Goal: Information Seeking & Learning: Learn about a topic

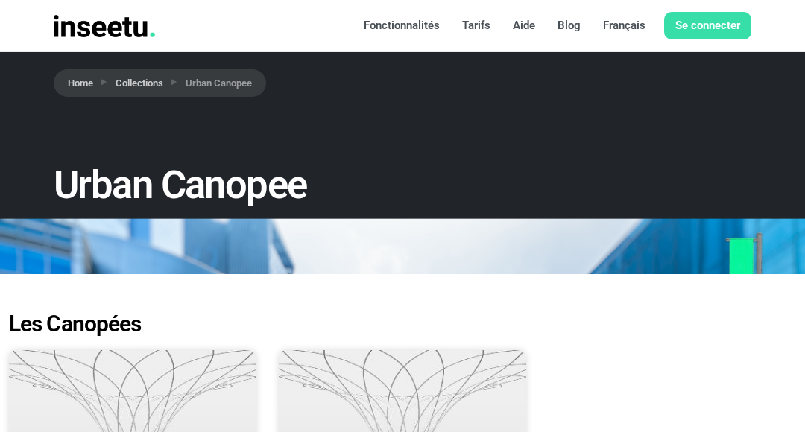
scroll to position [911, 0]
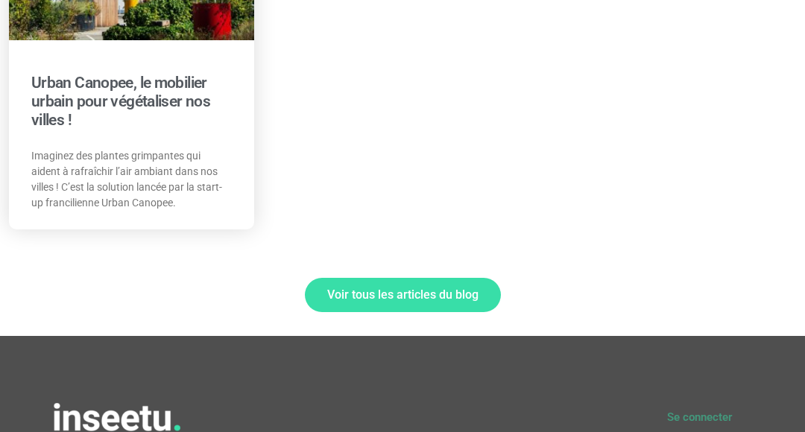
scroll to position [958, 0]
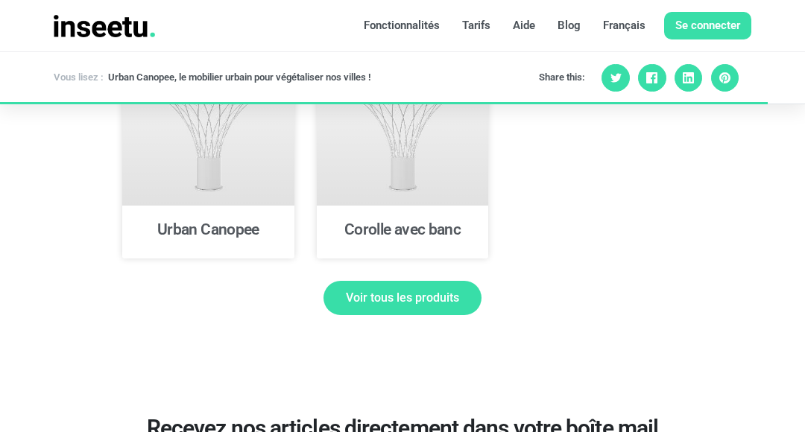
scroll to position [3737, 0]
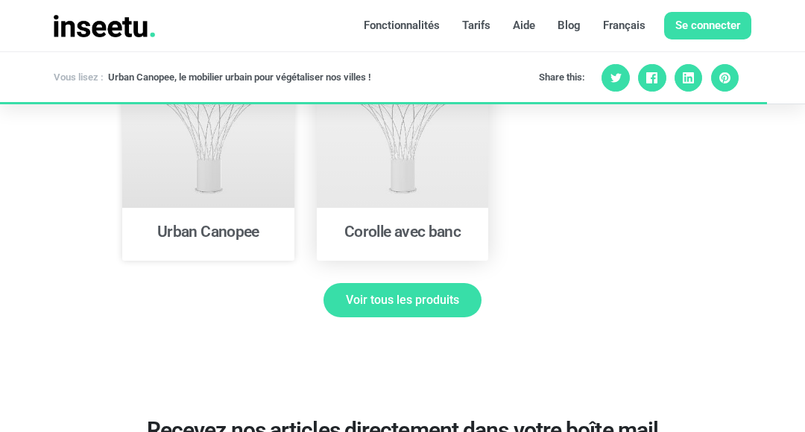
click at [434, 179] on link at bounding box center [403, 140] width 172 height 136
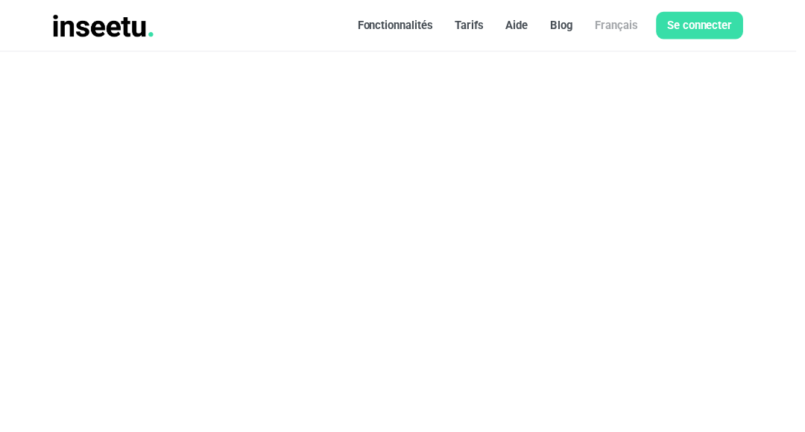
scroll to position [140, 0]
